Goal: Task Accomplishment & Management: Manage account settings

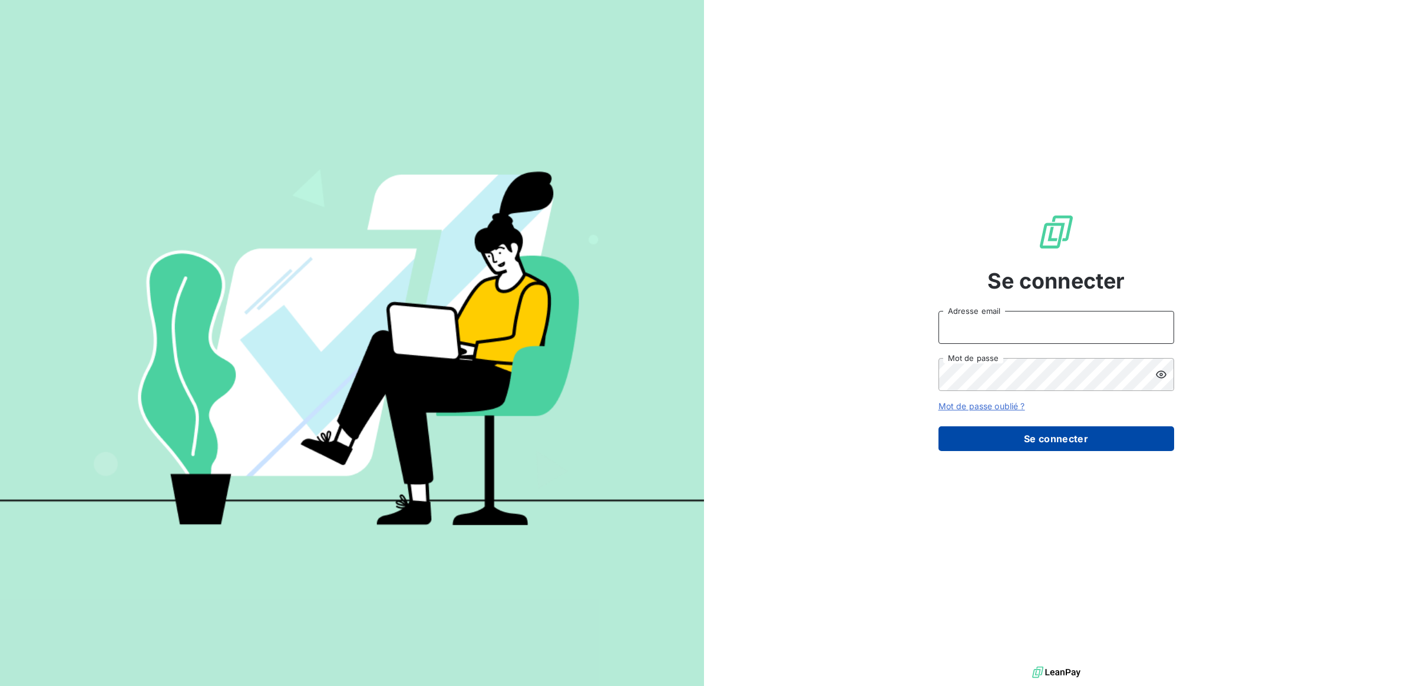
type input "[PERSON_NAME][EMAIL_ADDRESS][DOMAIN_NAME]"
click at [1060, 437] on button "Se connecter" at bounding box center [1056, 438] width 236 height 25
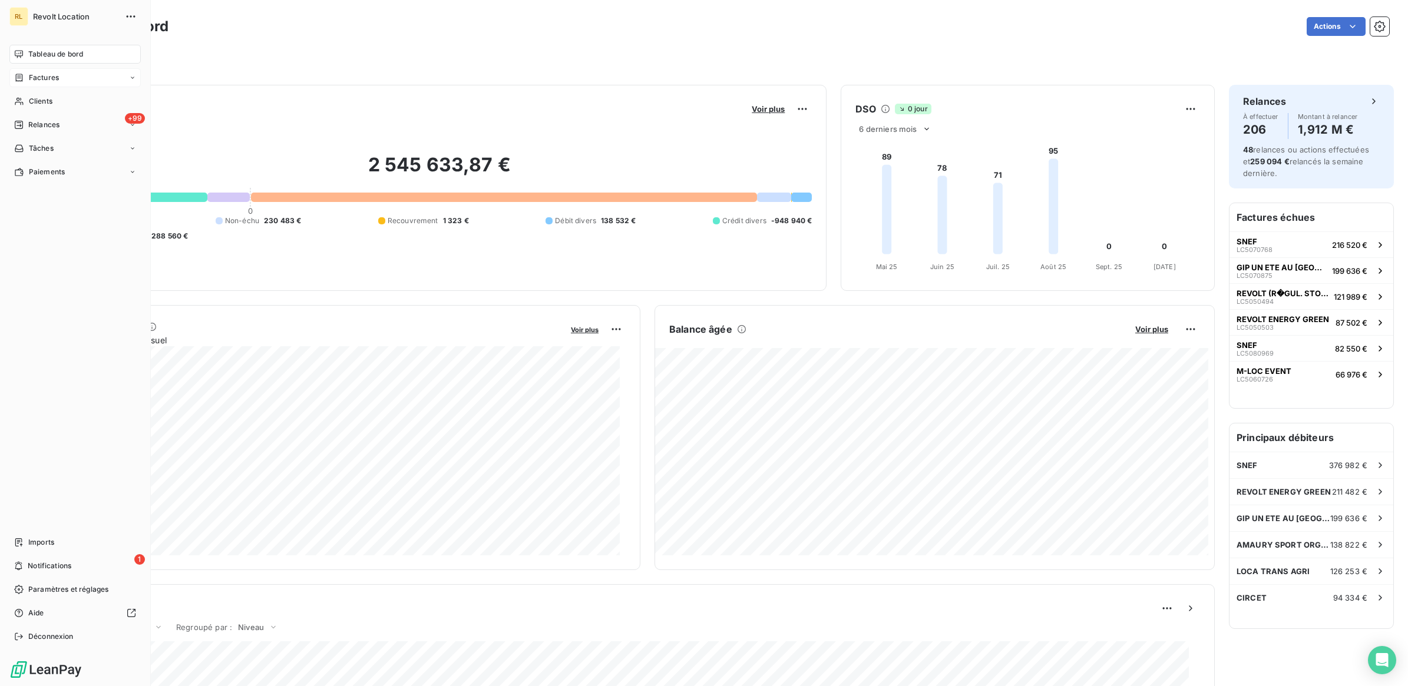
click at [51, 74] on span "Factures" at bounding box center [44, 77] width 30 height 11
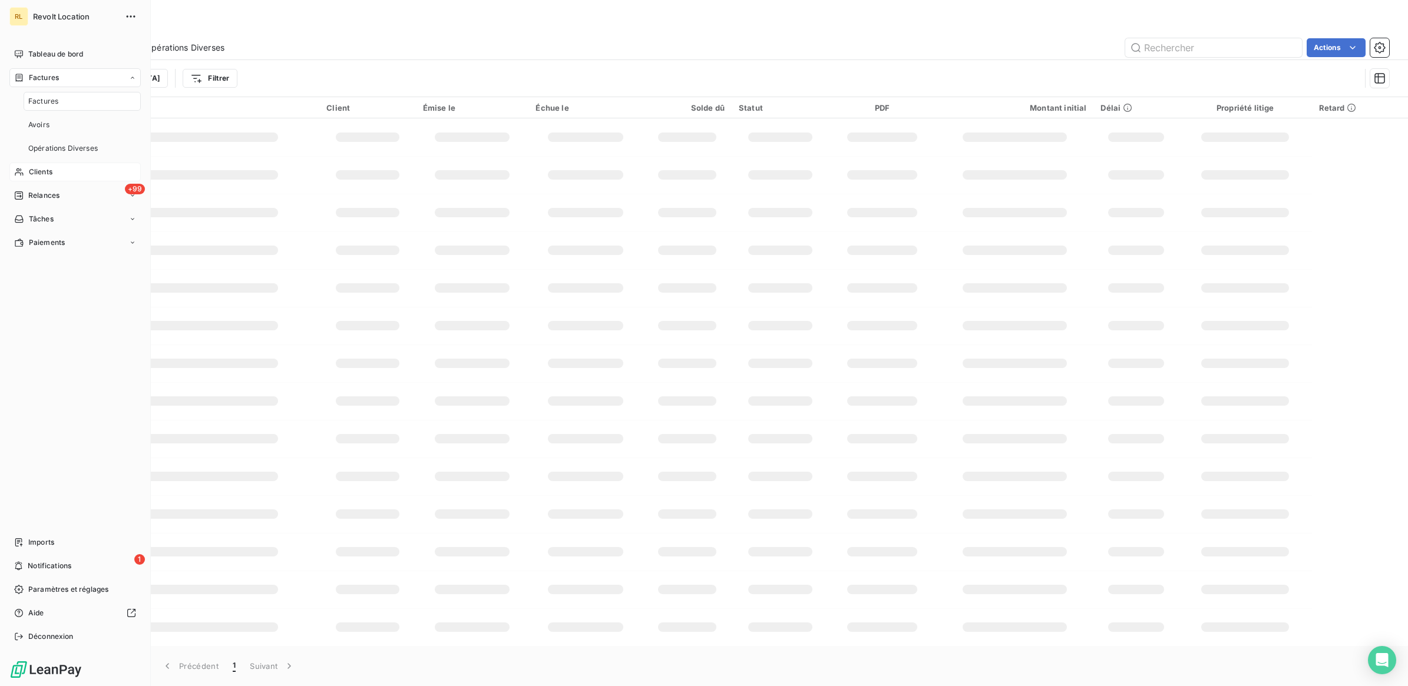
click at [47, 167] on span "Clients" at bounding box center [41, 172] width 24 height 11
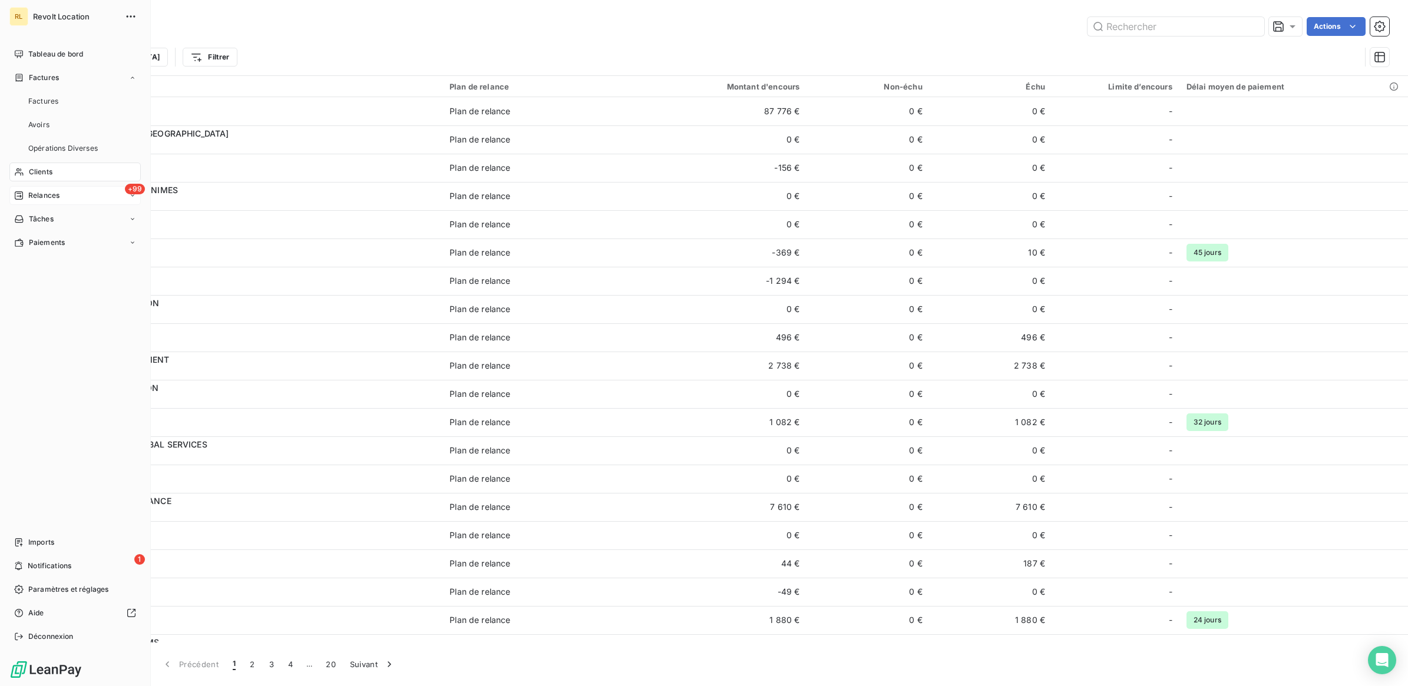
click at [46, 195] on span "Relances" at bounding box center [43, 195] width 31 height 11
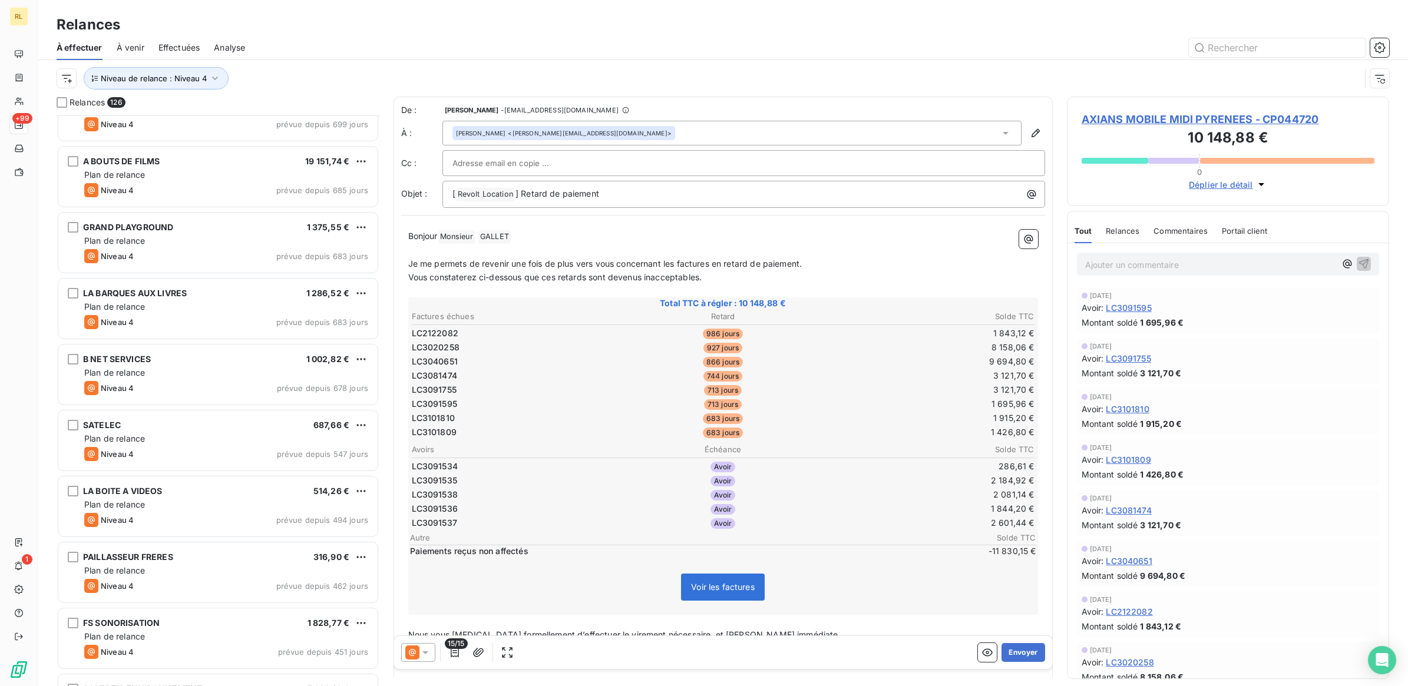
scroll to position [369, 0]
click at [215, 77] on icon "button" at bounding box center [215, 79] width 6 height 4
click at [395, 110] on icon at bounding box center [398, 110] width 12 height 12
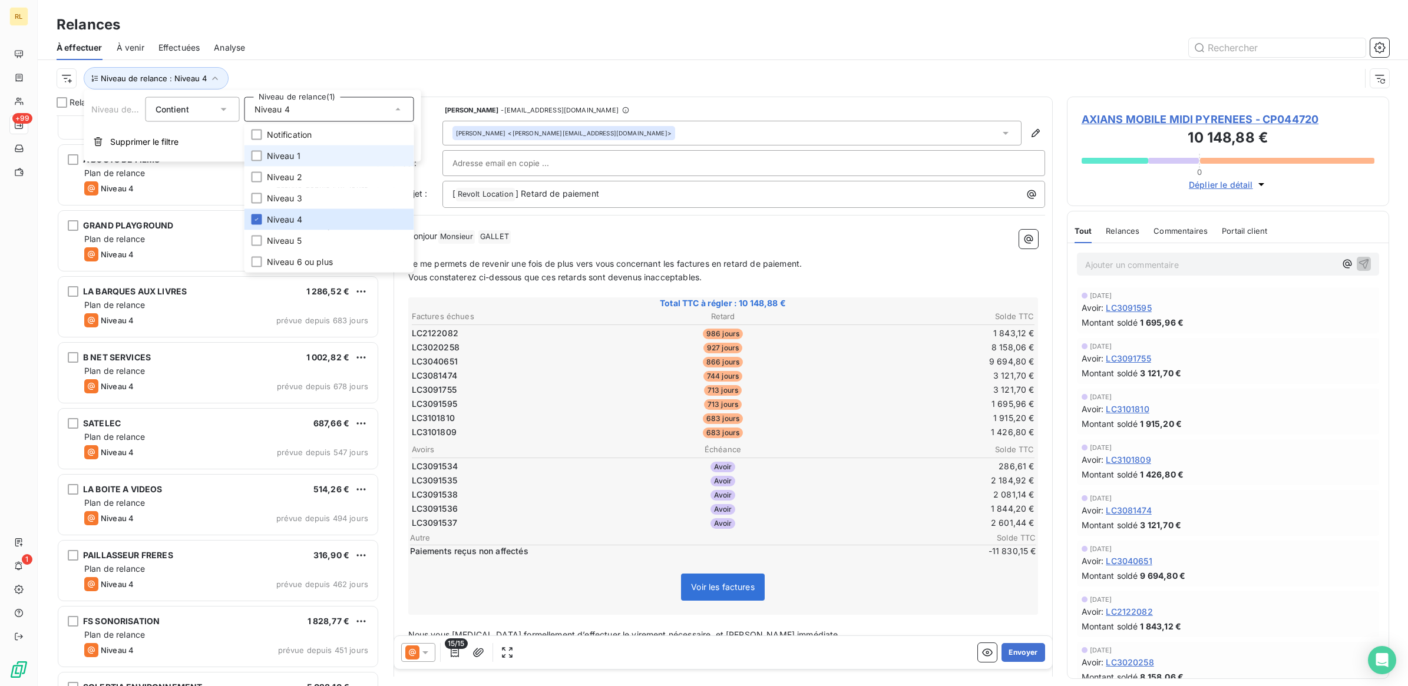
click at [329, 156] on li "Niveau 1" at bounding box center [329, 155] width 170 height 21
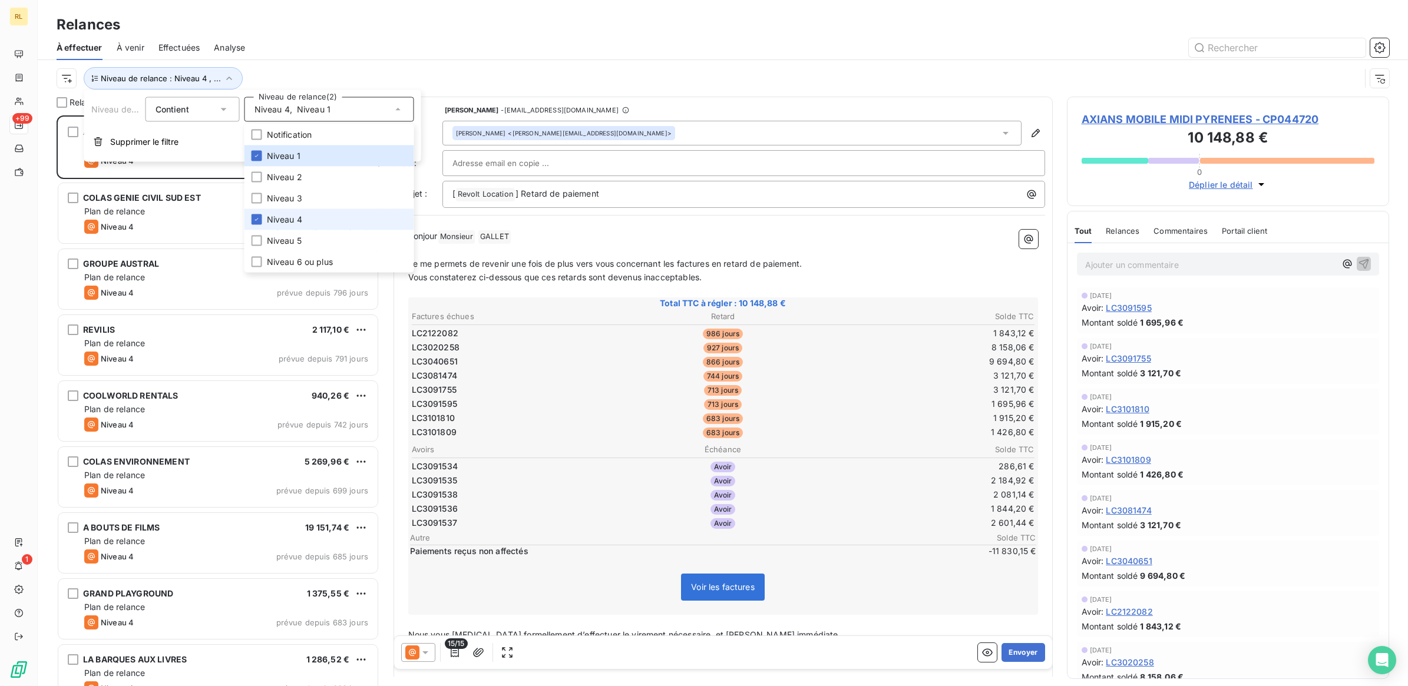
scroll to position [559, 311]
click at [307, 218] on li "Niveau 4" at bounding box center [329, 219] width 170 height 21
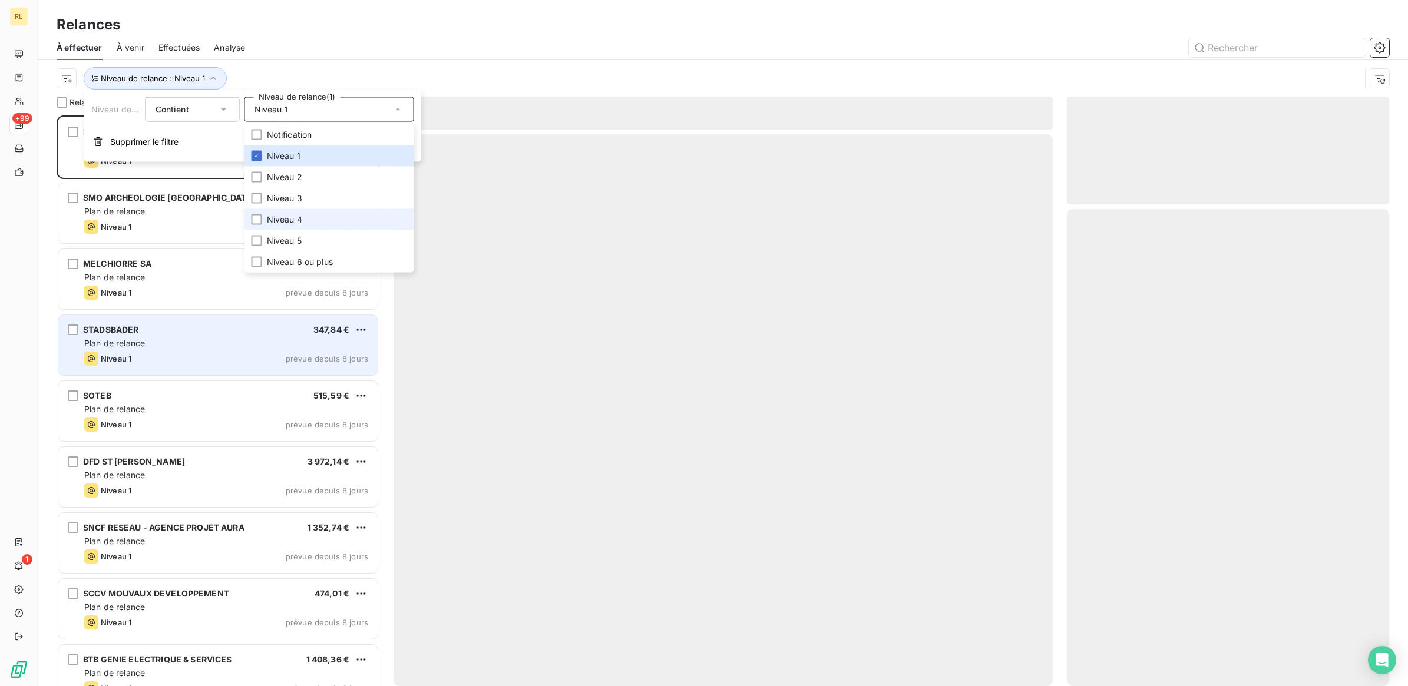
scroll to position [559, 311]
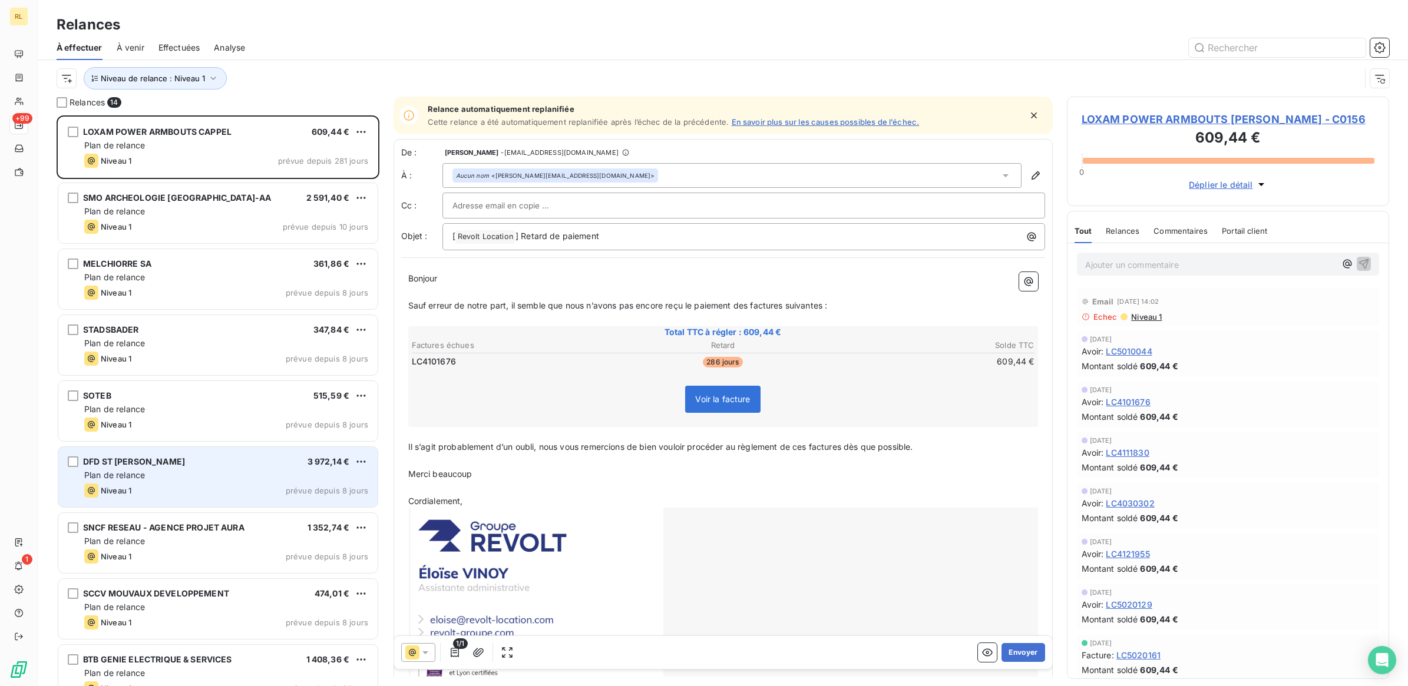
click at [231, 477] on div "Plan de relance" at bounding box center [226, 475] width 284 height 12
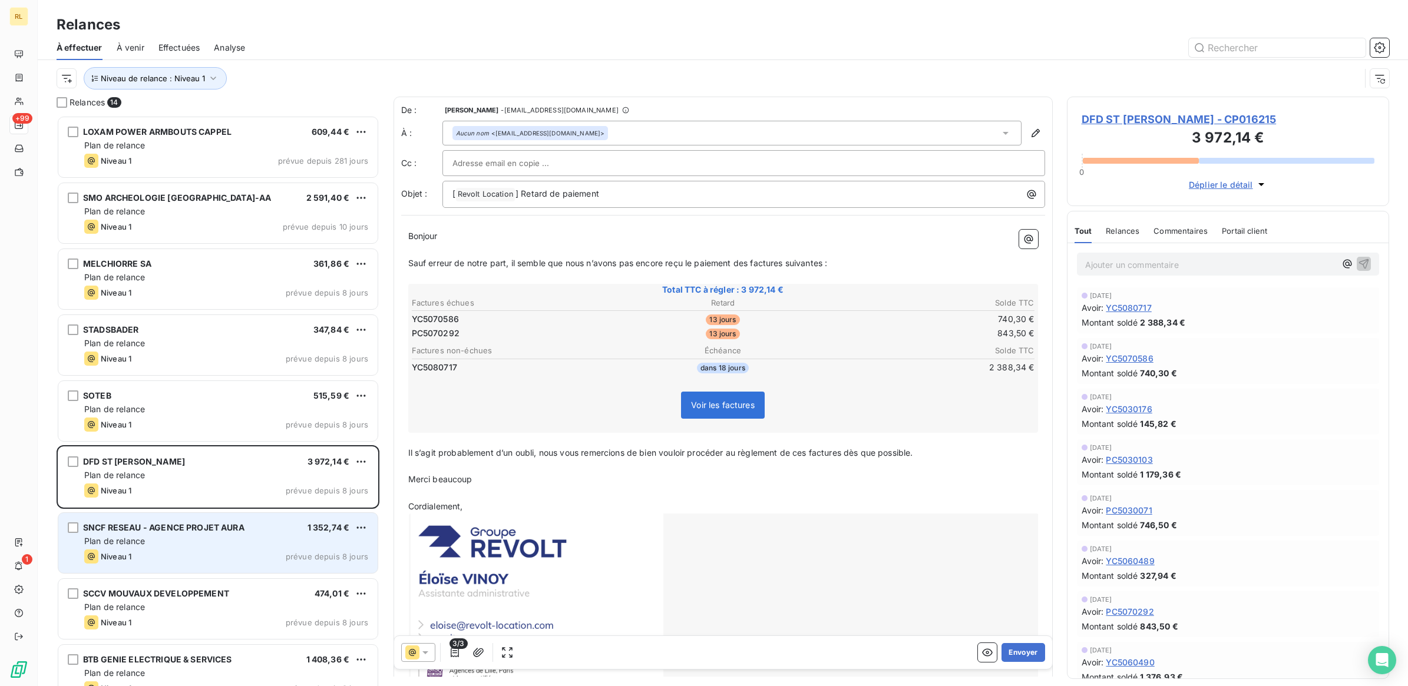
click at [245, 542] on div "Plan de relance" at bounding box center [226, 541] width 284 height 12
